Goal: Transaction & Acquisition: Purchase product/service

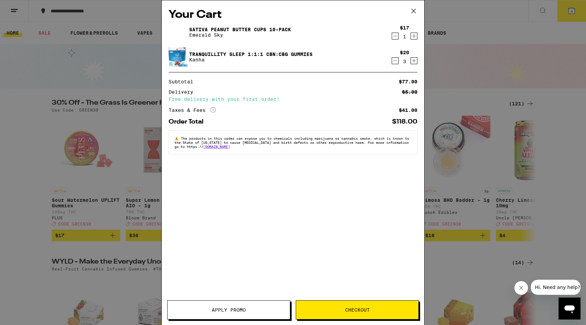
click at [473, 67] on div "Your Cart Sativa Peanut Butter Cups 10-Pack Emerald Sky $17 1 Tranquillity Slee…" at bounding box center [293, 162] width 586 height 325
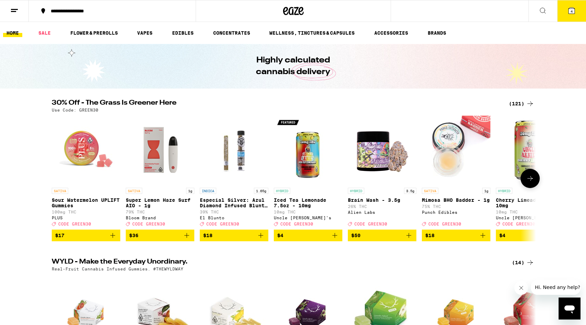
click at [407, 239] on icon "Add to bag" at bounding box center [409, 235] width 8 height 8
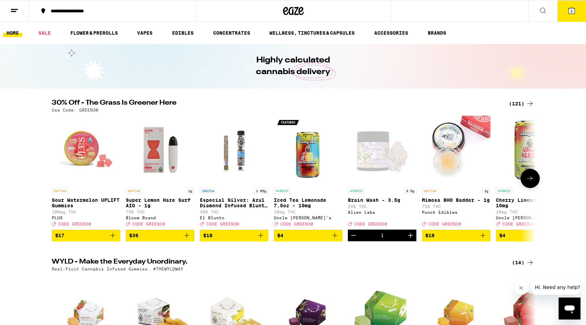
click at [480, 239] on icon "Add to bag" at bounding box center [483, 235] width 8 height 8
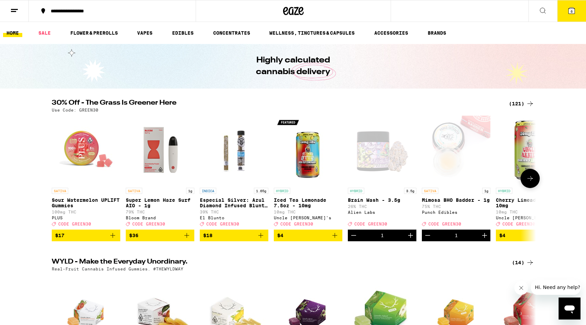
click at [332, 239] on icon "Add to bag" at bounding box center [335, 235] width 8 height 8
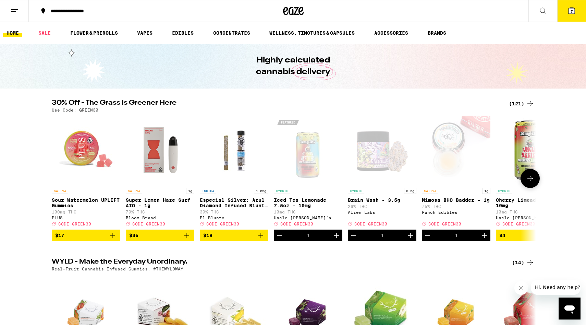
click at [256, 239] on span "$18" at bounding box center [234, 235] width 62 height 8
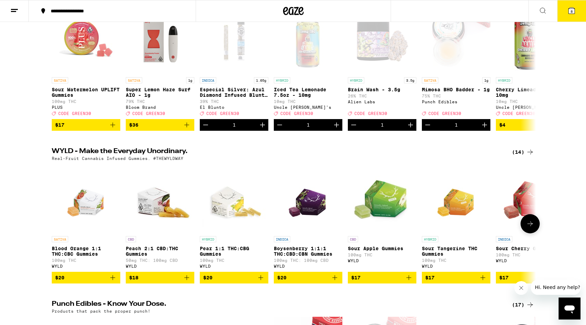
scroll to position [116, 0]
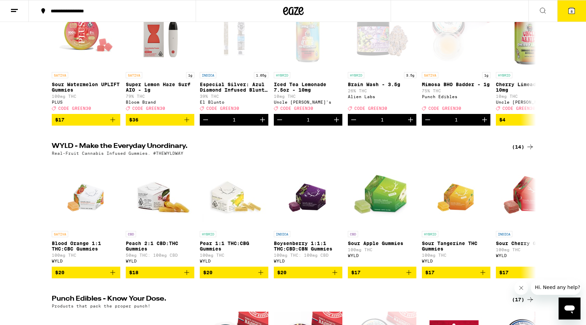
click at [263, 276] on icon "Add to bag" at bounding box center [261, 272] width 8 height 8
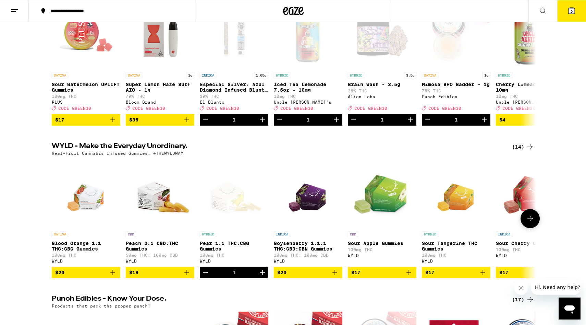
click at [338, 276] on icon "Add to bag" at bounding box center [335, 272] width 8 height 8
click at [404, 276] on span "$17" at bounding box center [382, 272] width 62 height 8
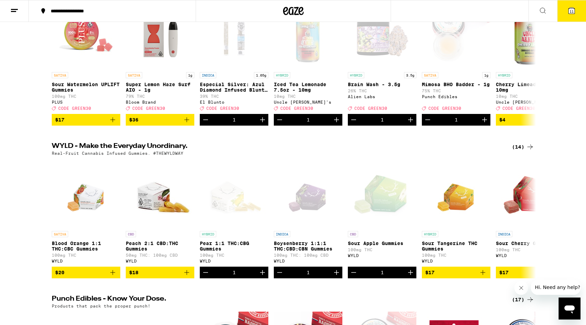
click at [570, 7] on icon at bounding box center [572, 11] width 8 height 8
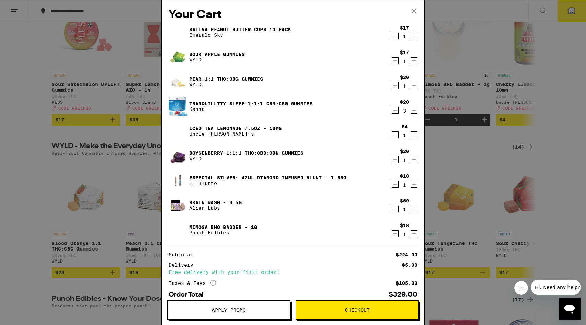
click at [412, 5] on button at bounding box center [413, 11] width 21 height 22
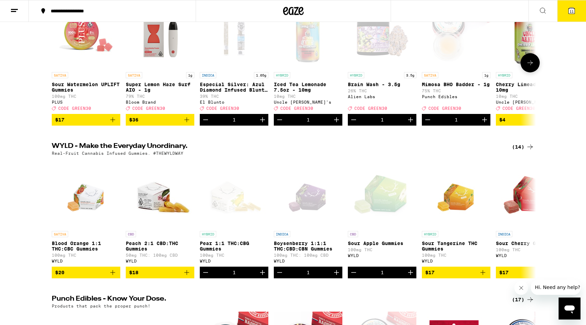
click at [181, 124] on span "$36" at bounding box center [160, 120] width 62 height 8
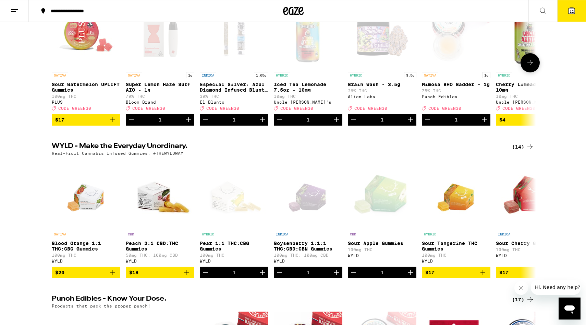
click at [111, 122] on icon "Add to bag" at bounding box center [113, 120] width 8 height 8
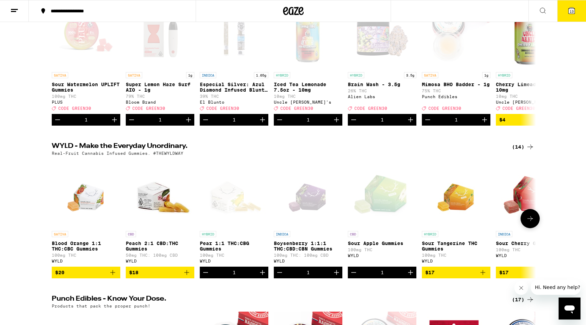
click at [113, 276] on icon "Add to bag" at bounding box center [113, 272] width 8 height 8
click at [190, 276] on icon "Add to bag" at bounding box center [187, 272] width 8 height 8
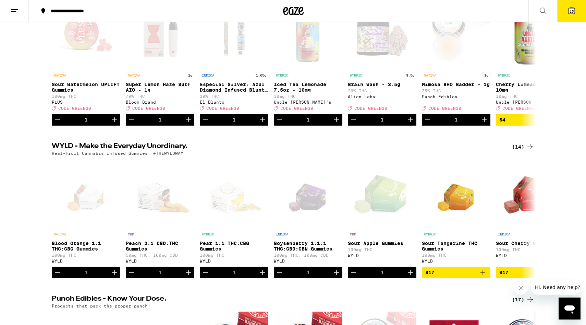
click at [576, 12] on icon at bounding box center [572, 11] width 8 height 8
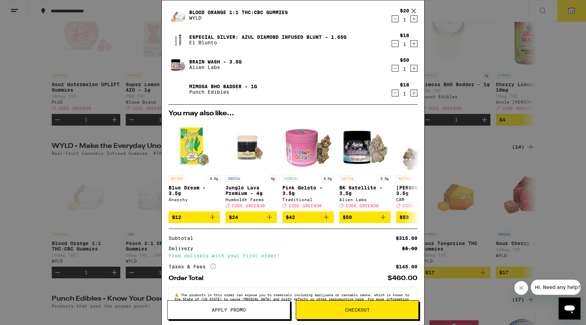
scroll to position [263, 0]
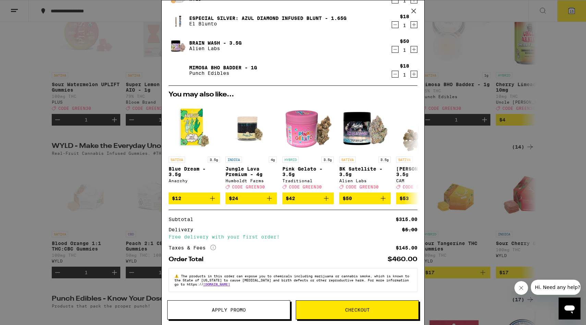
click at [475, 38] on div "Your Cart Sativa Peanut Butter Cups 10-Pack Emerald Sky $17 1 Sour Apple Gummie…" at bounding box center [293, 162] width 586 height 325
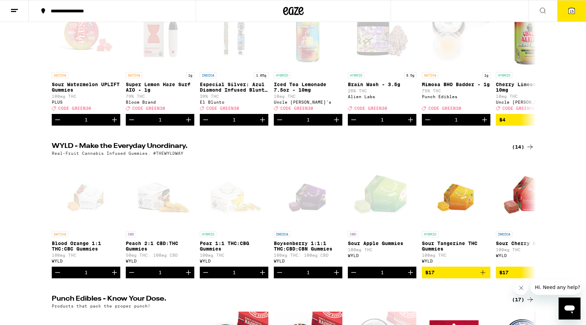
click at [561, 17] on button "15" at bounding box center [571, 10] width 29 height 21
